Goal: Information Seeking & Learning: Learn about a topic

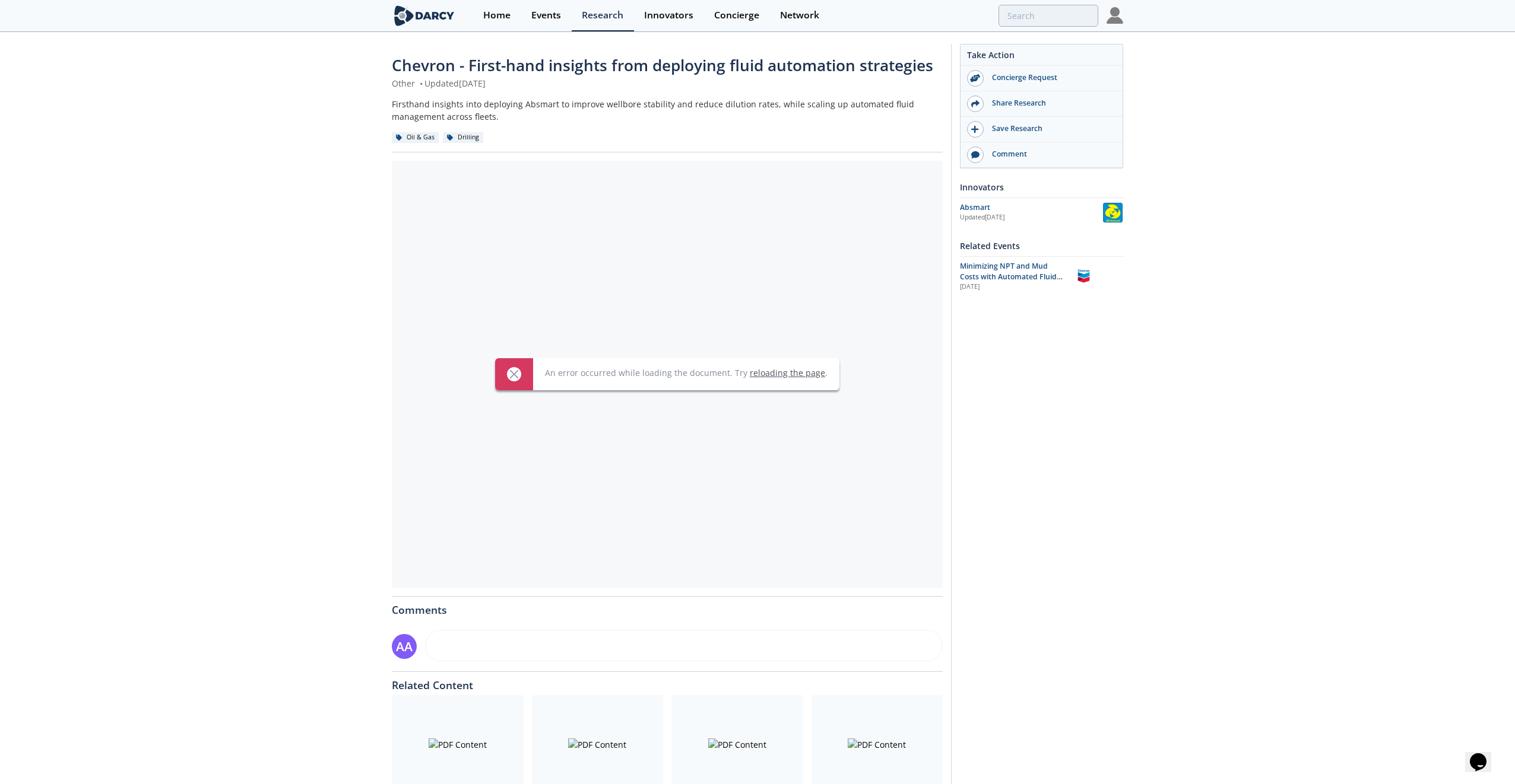
click at [777, 377] on link "reloading the page" at bounding box center [787, 373] width 76 height 11
